Goal: Information Seeking & Learning: Learn about a topic

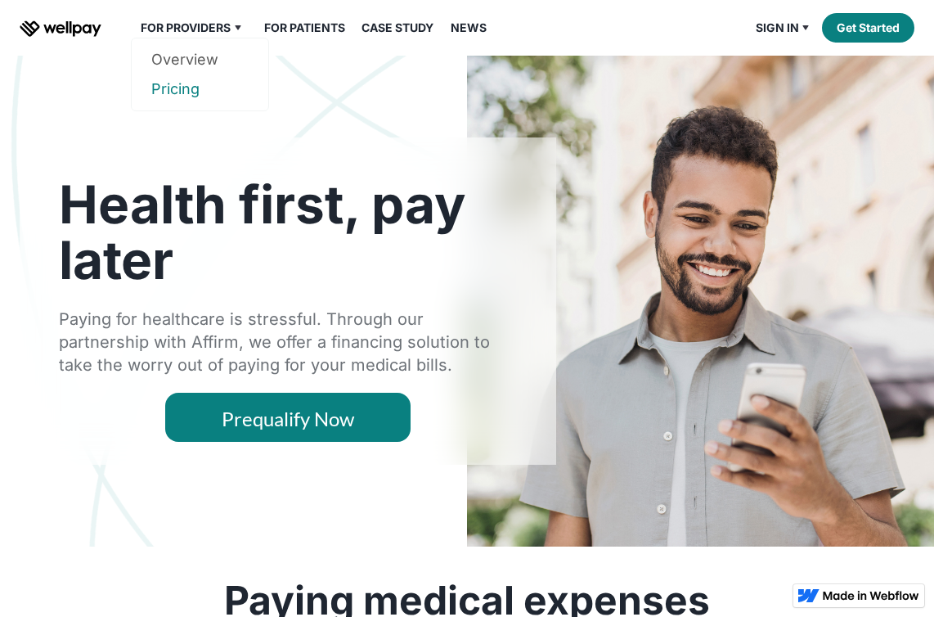
click at [190, 83] on link "Pricing" at bounding box center [199, 88] width 97 height 29
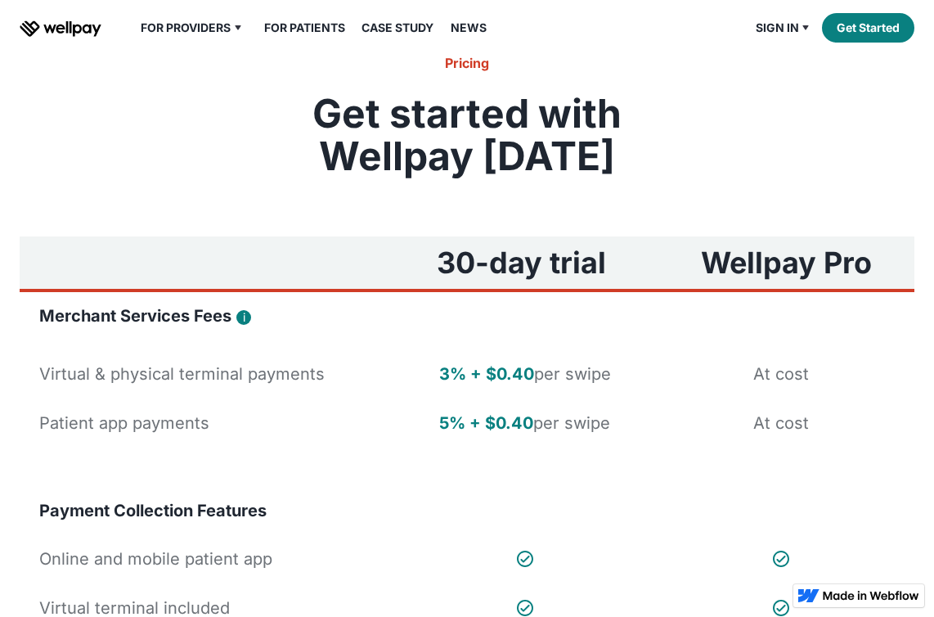
scroll to position [20, 0]
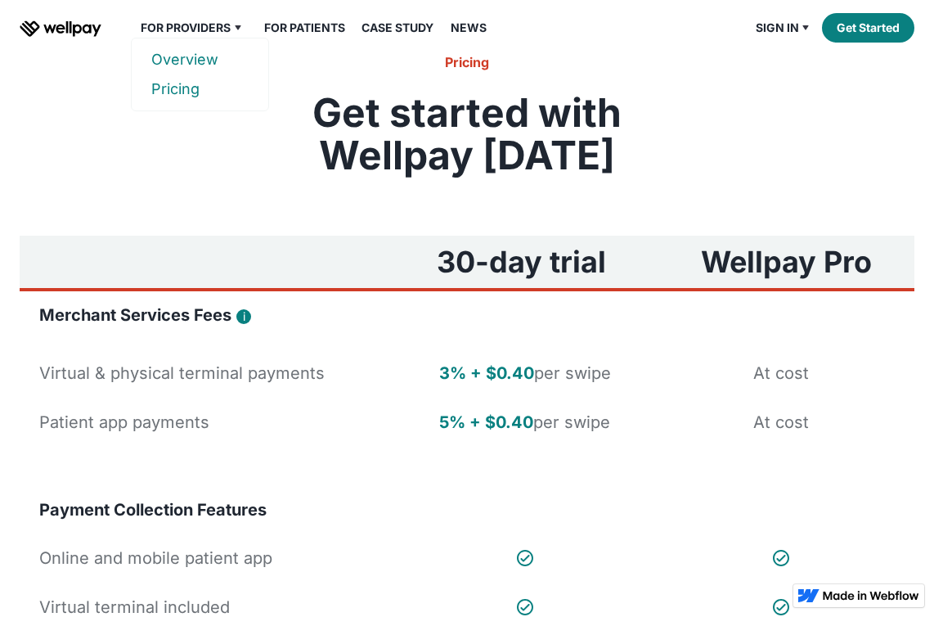
click at [200, 55] on link "Overview" at bounding box center [199, 59] width 97 height 29
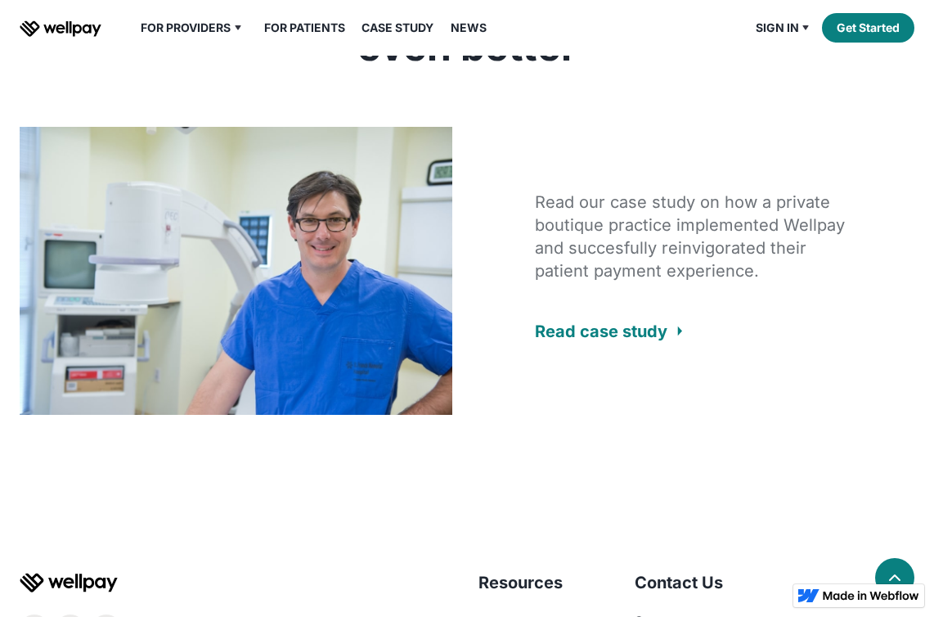
scroll to position [3475, 0]
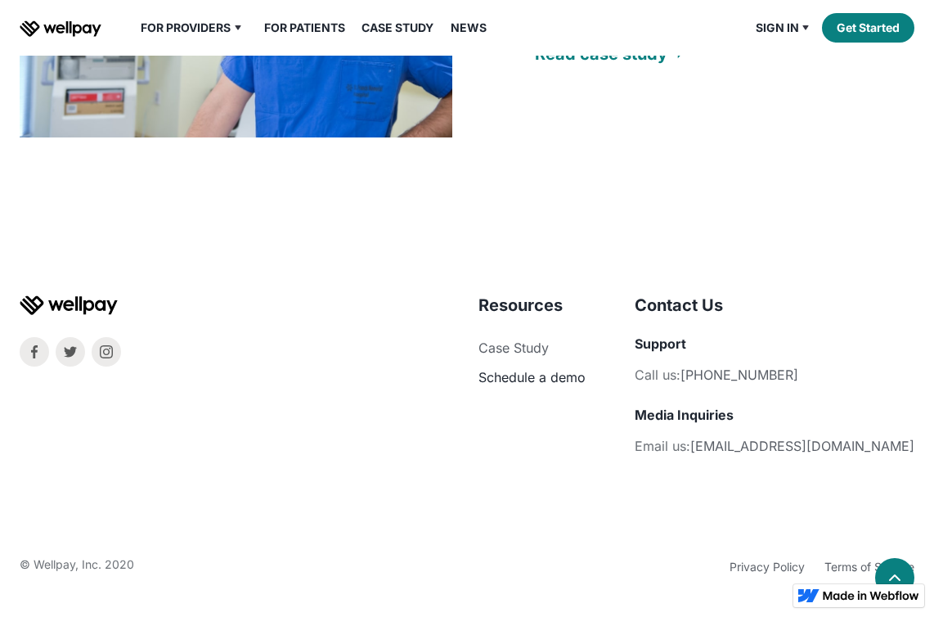
click at [586, 379] on link "Schedule a demo" at bounding box center [532, 377] width 107 height 16
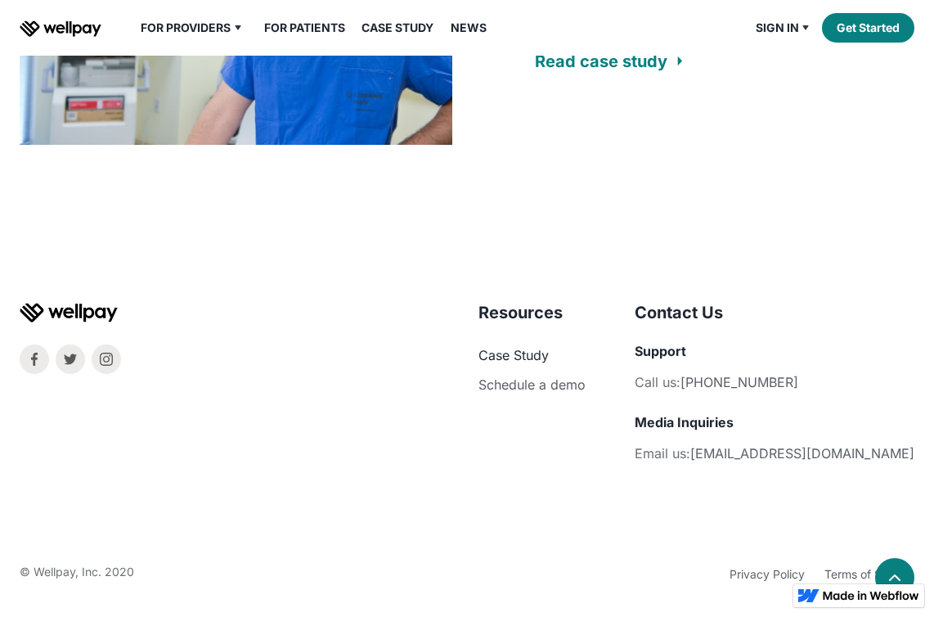
click at [549, 355] on link "Case Study" at bounding box center [514, 355] width 70 height 16
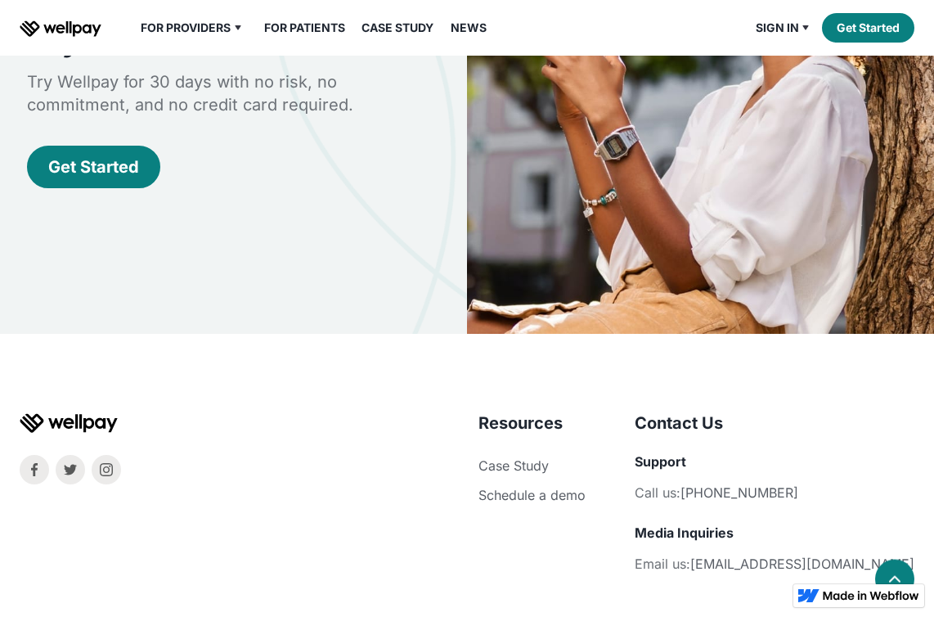
scroll to position [3257, 0]
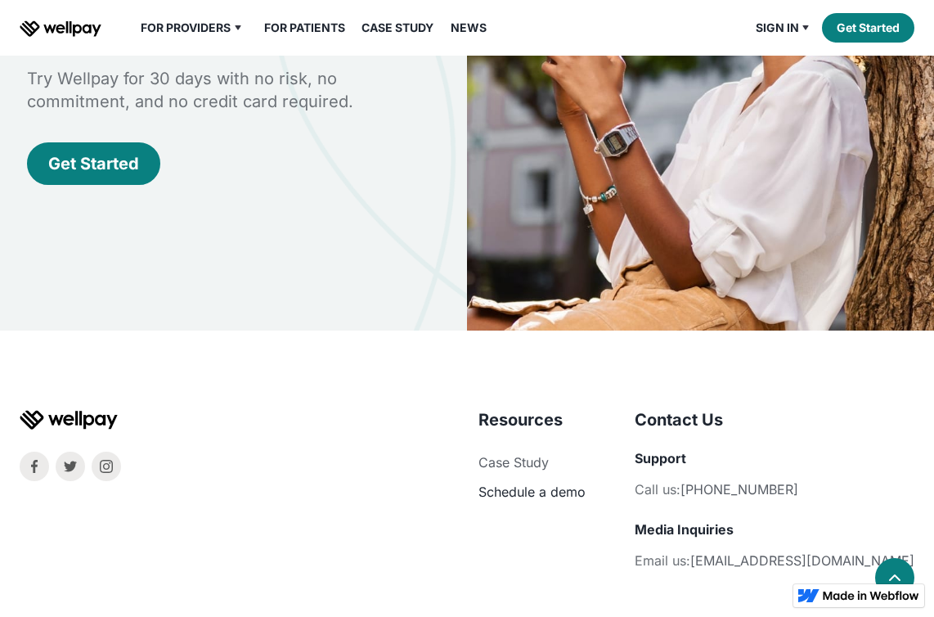
click at [586, 484] on link "Schedule a demo" at bounding box center [532, 492] width 107 height 16
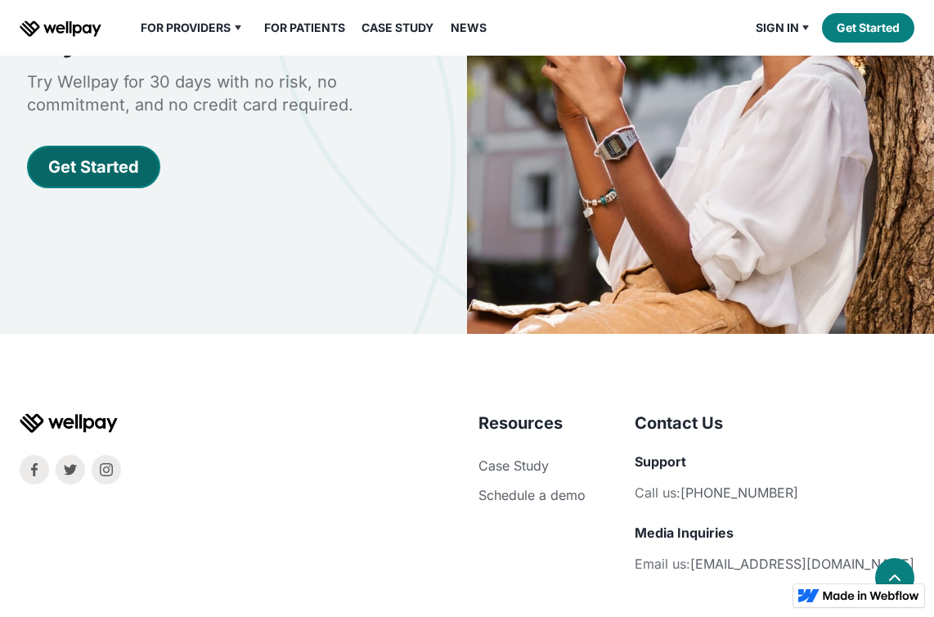
click at [104, 155] on div "Get Started" at bounding box center [93, 166] width 91 height 23
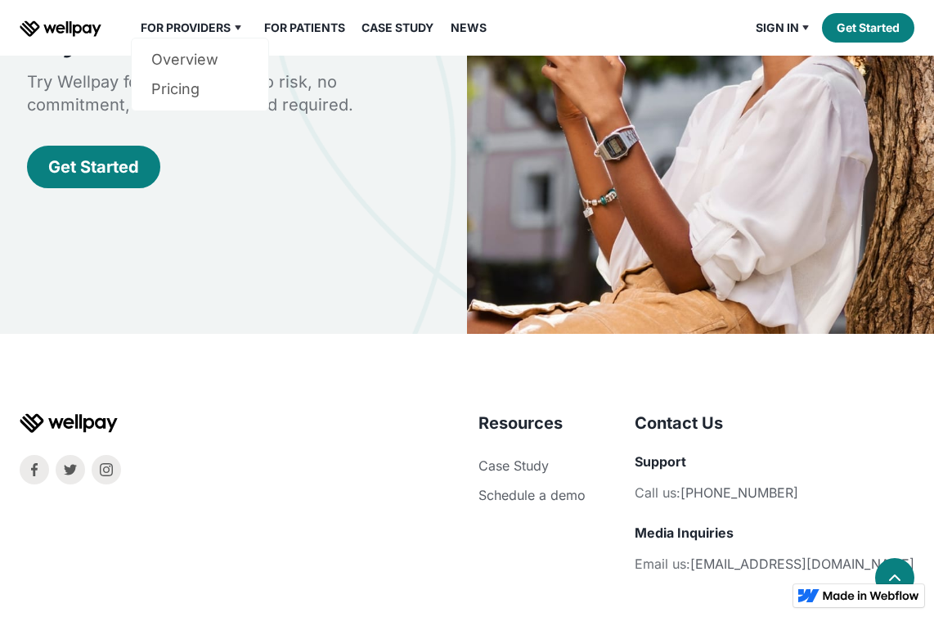
click at [212, 25] on div "For Providers" at bounding box center [186, 28] width 90 height 20
click at [196, 88] on div "Try Wellpay Get started with a free 30-day trial today Try Wellpay for 30 days …" at bounding box center [234, 62] width 414 height 409
click at [174, 96] on link "Pricing" at bounding box center [199, 88] width 97 height 29
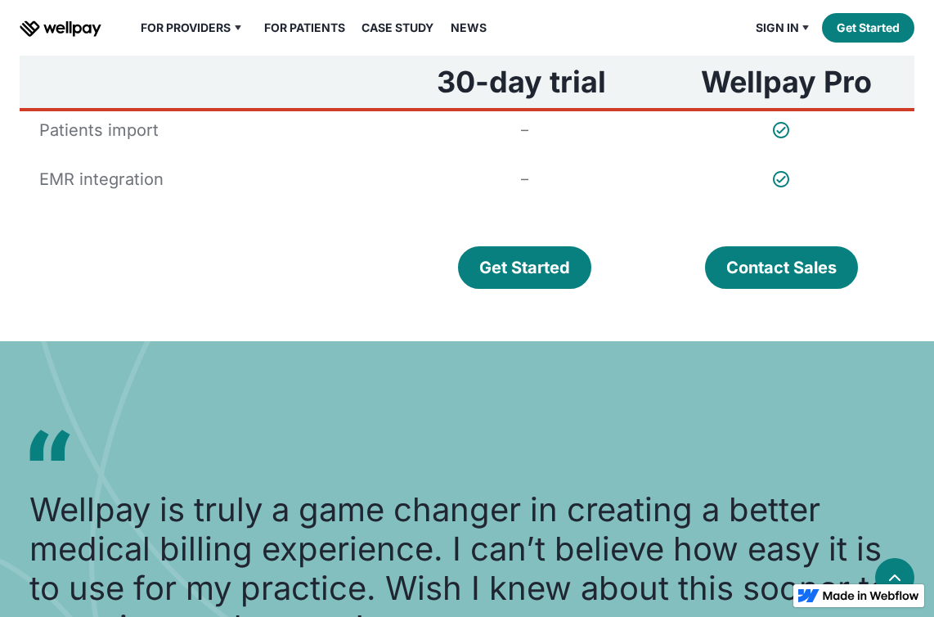
scroll to position [1269, 0]
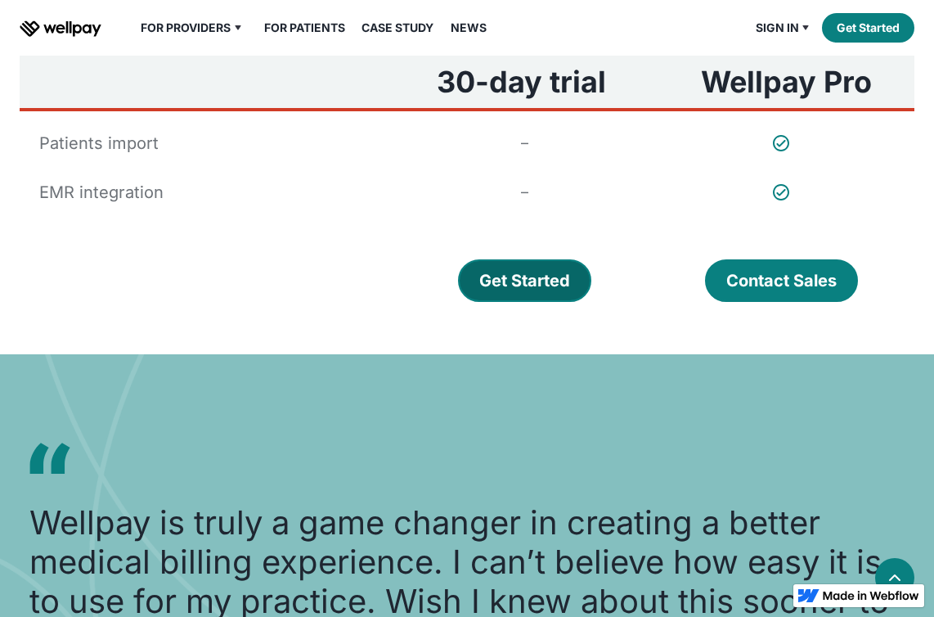
click at [496, 269] on div "Get Started" at bounding box center [524, 280] width 91 height 23
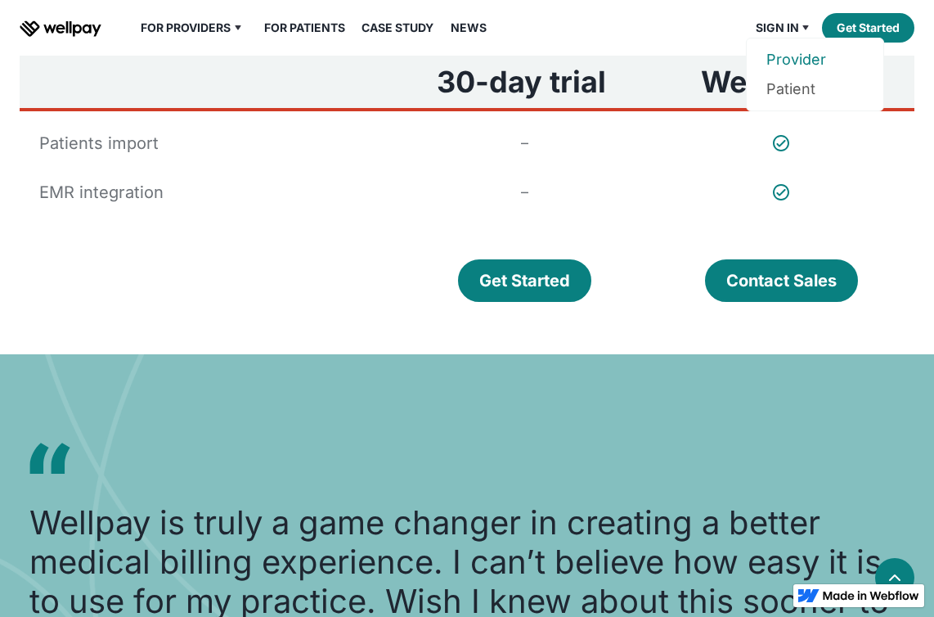
click at [789, 51] on link "Provider" at bounding box center [815, 59] width 97 height 29
